Goal: Complete application form

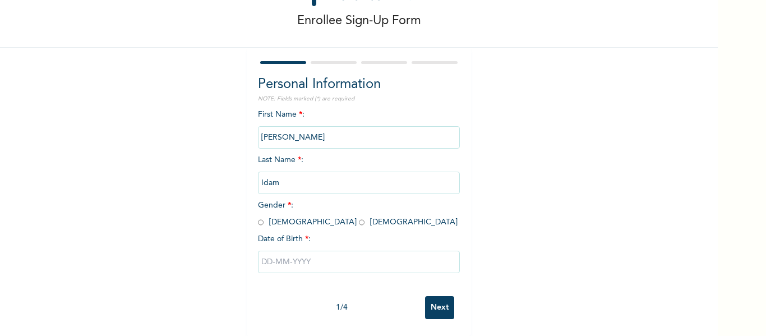
scroll to position [58, 0]
click at [258, 217] on input "radio" at bounding box center [261, 222] width 6 height 11
radio input "true"
click at [280, 255] on input "text" at bounding box center [359, 262] width 202 height 22
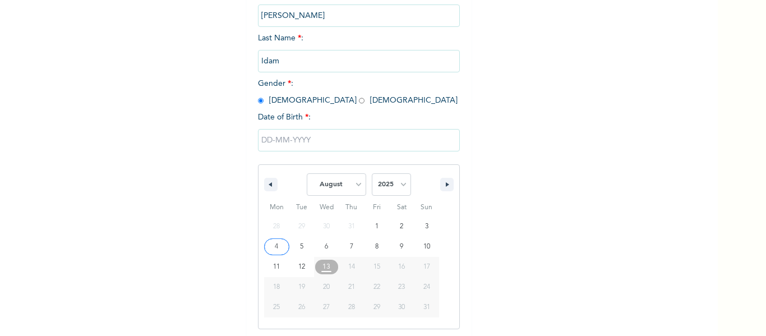
scroll to position [174, 0]
click at [266, 185] on button "button" at bounding box center [270, 182] width 13 height 13
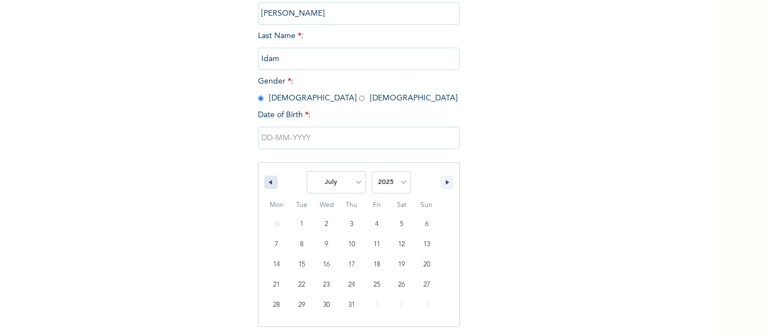
click at [266, 185] on button "button" at bounding box center [270, 182] width 13 height 13
select select "5"
click at [399, 182] on select "2025 2024 2023 2022 2021 2020 2019 2018 2017 2016 2015 2014 2013 2012 2011 2010…" at bounding box center [391, 182] width 39 height 22
select select "1983"
click at [372, 172] on select "2025 2024 2023 2022 2021 2020 2019 2018 2017 2016 2015 2014 2013 2012 2011 2010…" at bounding box center [391, 182] width 39 height 22
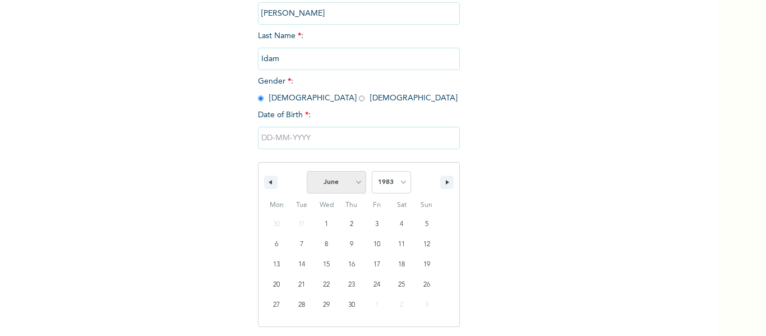
click at [355, 182] on select "January February March April May June July August September October November De…" at bounding box center [336, 182] width 59 height 22
select select "0"
click at [307, 172] on select "January February March April May June July August September October November De…" at bounding box center [336, 182] width 59 height 22
type input "[DATE]"
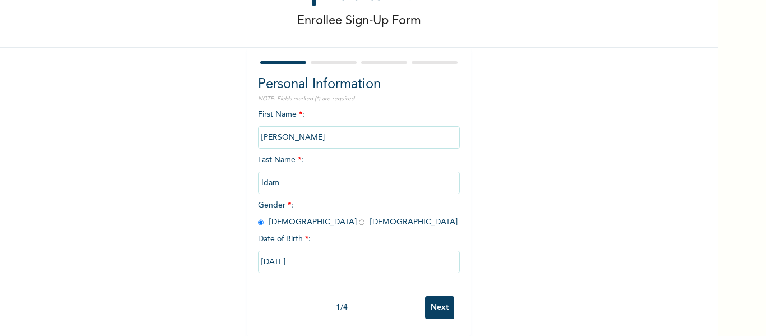
click at [439, 301] on input "Next" at bounding box center [439, 307] width 29 height 23
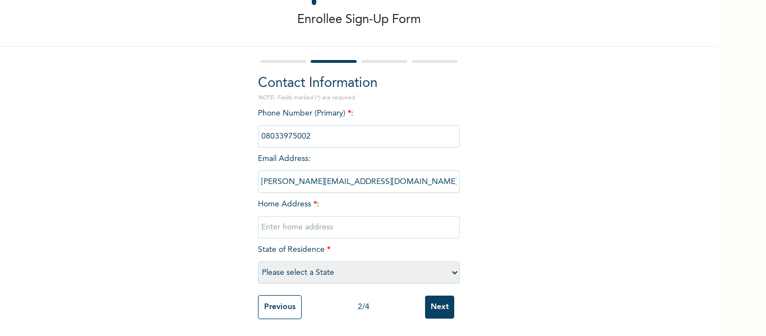
click at [371, 182] on input "[PERSON_NAME][EMAIL_ADDRESS][DOMAIN_NAME]" at bounding box center [359, 182] width 202 height 22
click at [353, 173] on input "[PERSON_NAME][EMAIL_ADDRESS][DOMAIN_NAME]" at bounding box center [359, 182] width 202 height 22
click at [266, 173] on input "[PERSON_NAME][EMAIL_ADDRESS][DOMAIN_NAME]" at bounding box center [359, 182] width 202 height 22
click at [316, 176] on input "[PERSON_NAME][EMAIL_ADDRESS][DOMAIN_NAME]" at bounding box center [359, 182] width 202 height 22
click at [348, 174] on input "[PERSON_NAME][EMAIL_ADDRESS][DOMAIN_NAME]" at bounding box center [359, 182] width 202 height 22
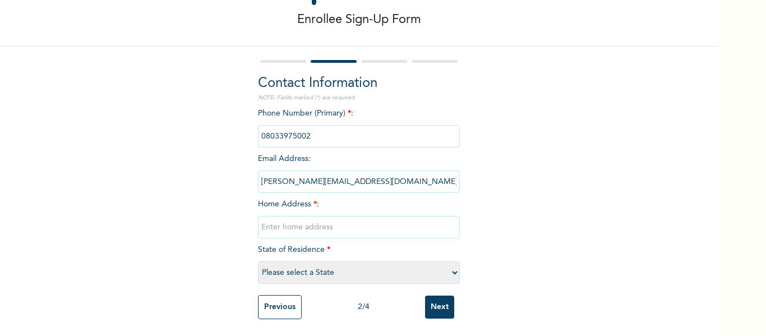
click at [348, 174] on input "[PERSON_NAME][EMAIL_ADDRESS][DOMAIN_NAME]" at bounding box center [359, 182] width 202 height 22
click at [358, 179] on input "[PERSON_NAME][EMAIL_ADDRESS][DOMAIN_NAME]" at bounding box center [359, 182] width 202 height 22
click at [277, 176] on input "[PERSON_NAME][EMAIL_ADDRESS][DOMAIN_NAME]" at bounding box center [359, 182] width 202 height 22
click at [278, 220] on input "text" at bounding box center [359, 227] width 202 height 22
type input "70b [PERSON_NAME] [PERSON_NAME][GEOGRAPHIC_DATA]"
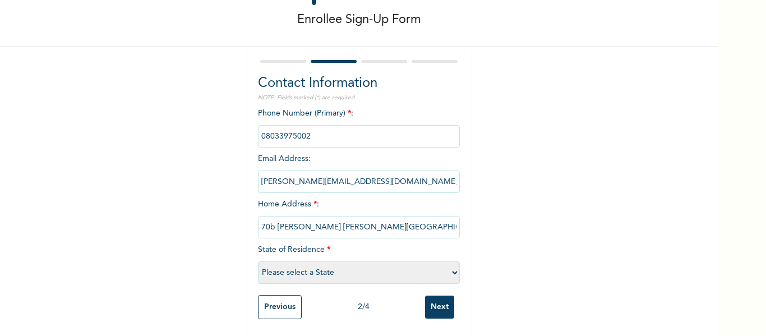
click at [356, 178] on input "[PERSON_NAME][EMAIL_ADDRESS][DOMAIN_NAME]" at bounding box center [359, 182] width 202 height 22
drag, startPoint x: 259, startPoint y: 174, endPoint x: 384, endPoint y: 174, distance: 124.5
click at [384, 174] on input "[PERSON_NAME][EMAIL_ADDRESS][DOMAIN_NAME]" at bounding box center [359, 182] width 202 height 22
click at [350, 175] on input "[PERSON_NAME][EMAIL_ADDRESS][DOMAIN_NAME]" at bounding box center [359, 182] width 202 height 22
drag, startPoint x: 350, startPoint y: 175, endPoint x: 215, endPoint y: 168, distance: 134.8
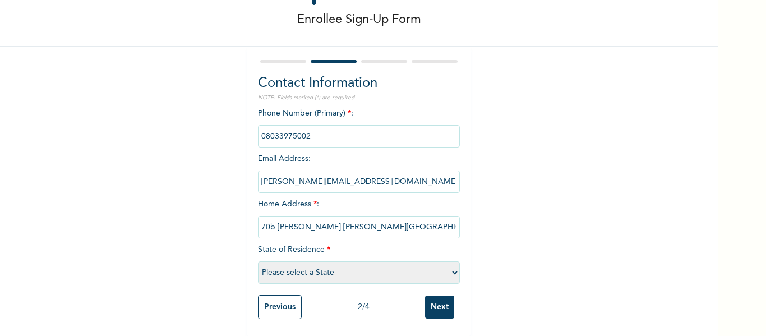
click at [215, 168] on div "Enrollee Sign-Up Form Contact Information NOTE: Fields marked (*) are required …" at bounding box center [359, 142] width 718 height 387
click at [450, 265] on select "Please select a State [PERSON_NAME] (FCT) [PERSON_NAME] Ibom [GEOGRAPHIC_DATA] …" at bounding box center [359, 272] width 202 height 22
select select "25"
click at [258, 261] on select "Please select a State [PERSON_NAME] (FCT) [PERSON_NAME] Ibom [GEOGRAPHIC_DATA] …" at bounding box center [359, 272] width 202 height 22
click at [435, 297] on input "Next" at bounding box center [439, 307] width 29 height 23
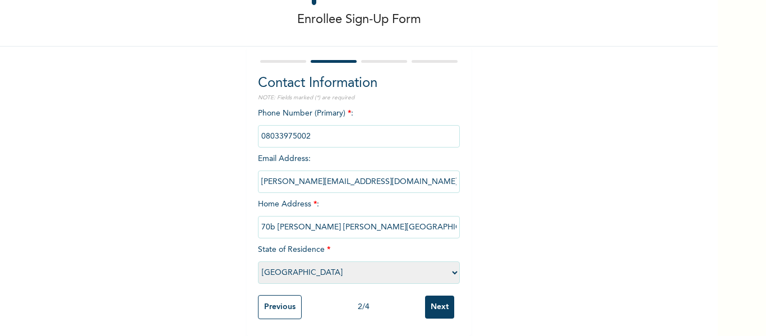
scroll to position [0, 0]
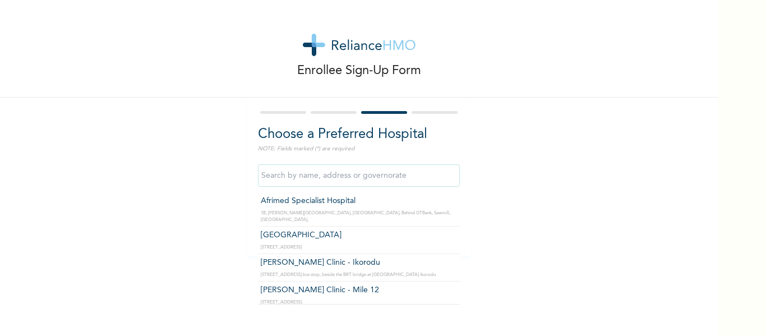
click at [308, 179] on input "text" at bounding box center [359, 175] width 202 height 22
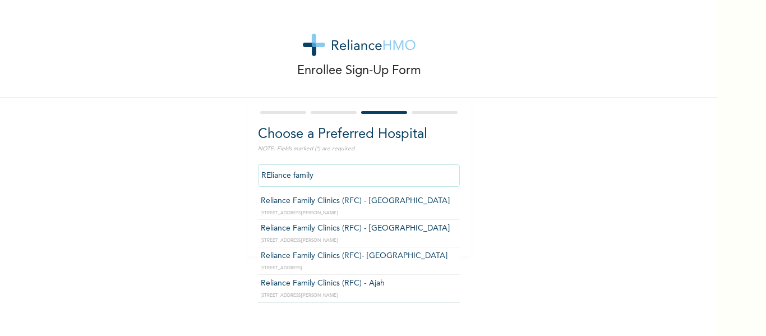
type input "Reliance Family Clinics (RFC) - [GEOGRAPHIC_DATA]"
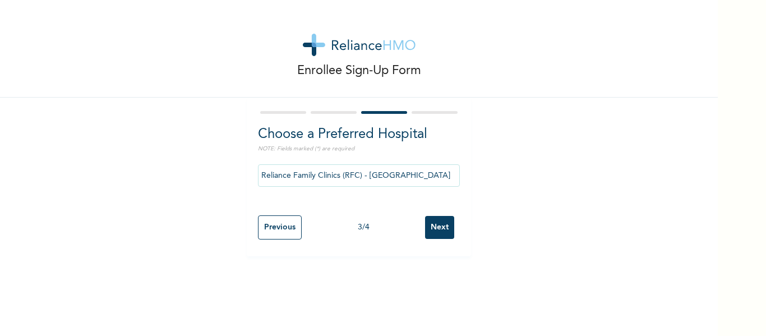
click at [441, 227] on input "Next" at bounding box center [439, 227] width 29 height 23
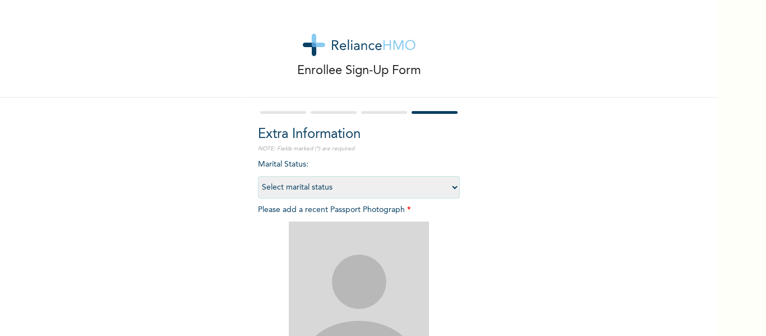
click at [452, 189] on select "Select marital status [DEMOGRAPHIC_DATA] Married [DEMOGRAPHIC_DATA] Widow/[DEMO…" at bounding box center [359, 187] width 202 height 22
select select "1"
click at [258, 176] on select "Select marital status [DEMOGRAPHIC_DATA] Married [DEMOGRAPHIC_DATA] Widow/[DEMO…" at bounding box center [359, 187] width 202 height 22
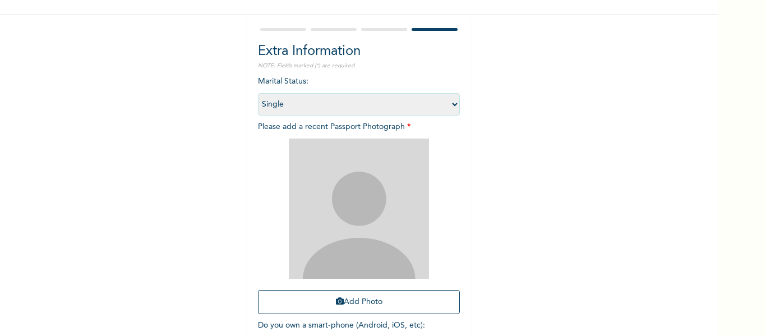
scroll to position [87, 0]
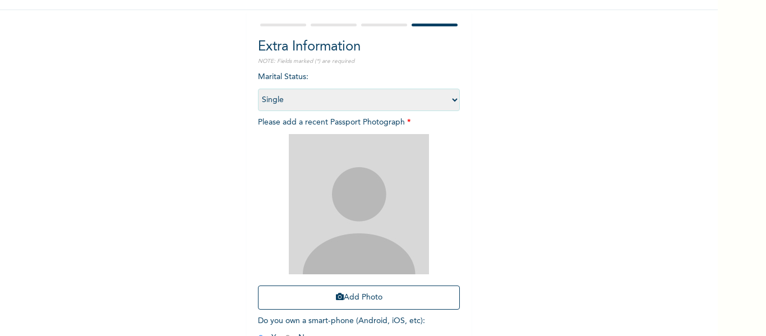
click at [365, 222] on img at bounding box center [359, 204] width 140 height 140
click at [351, 296] on button "Add Photo" at bounding box center [359, 297] width 202 height 24
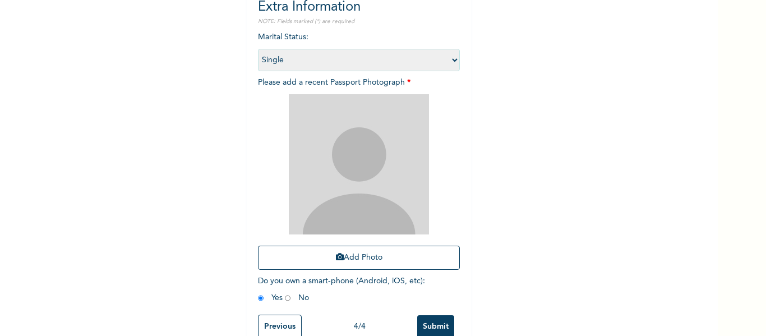
scroll to position [146, 0]
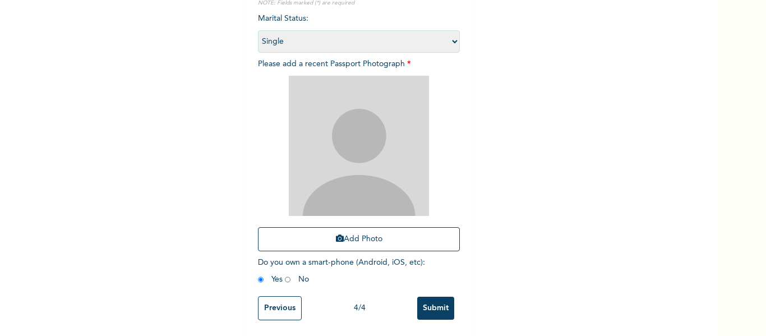
click at [435, 308] on input "Submit" at bounding box center [435, 308] width 37 height 23
